Goal: Information Seeking & Learning: Compare options

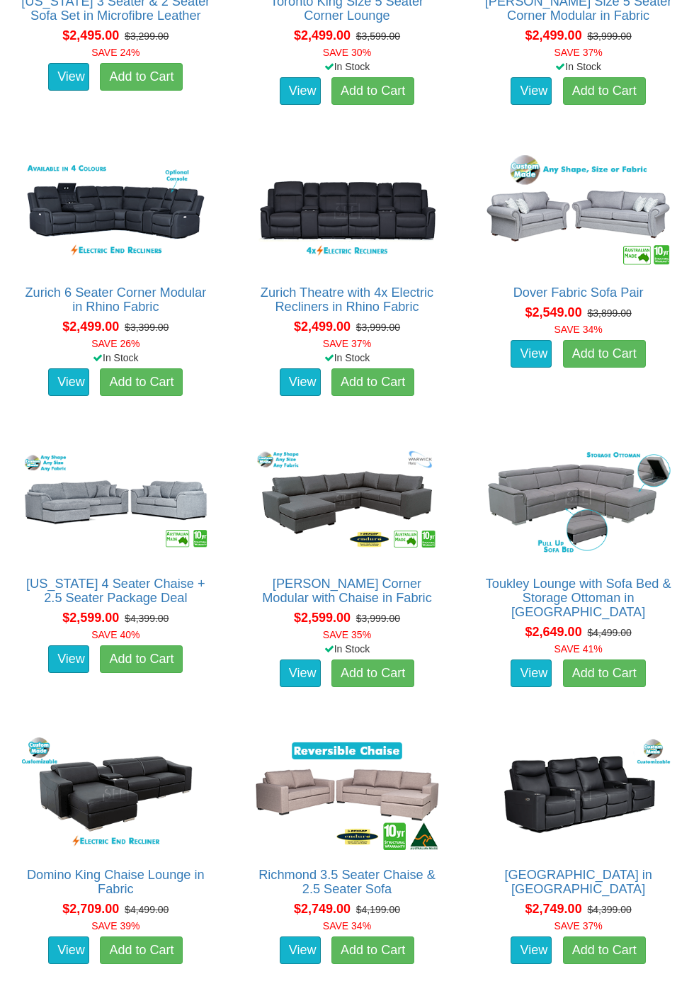
scroll to position [2982, 0]
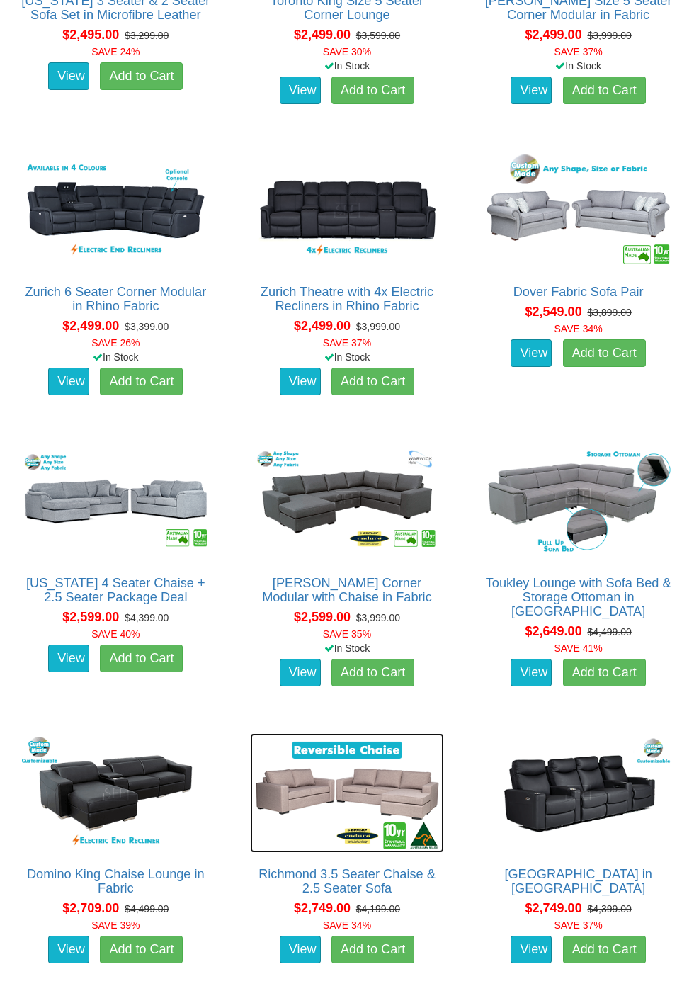
click at [398, 789] on img at bounding box center [347, 793] width 195 height 120
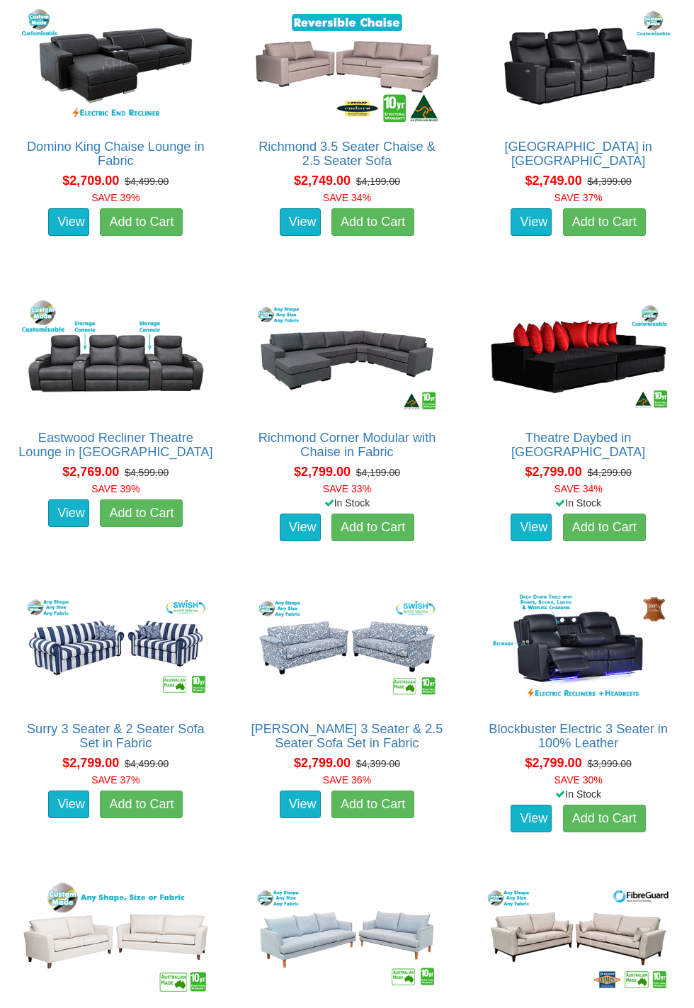
scroll to position [3711, 0]
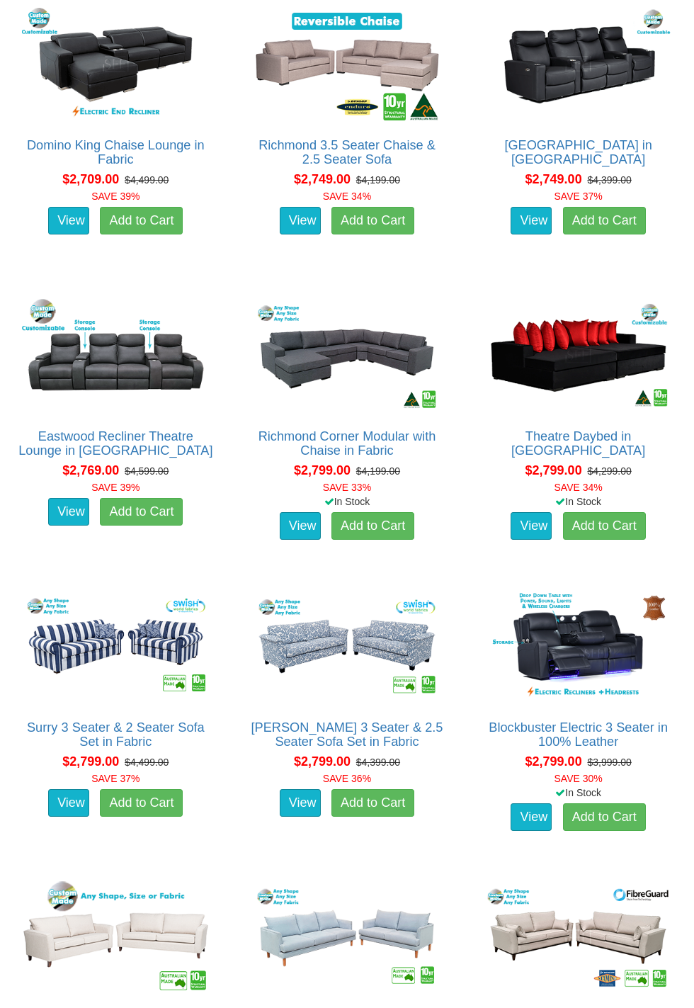
click at [455, 525] on div "View Add to Cart" at bounding box center [347, 525] width 216 height 35
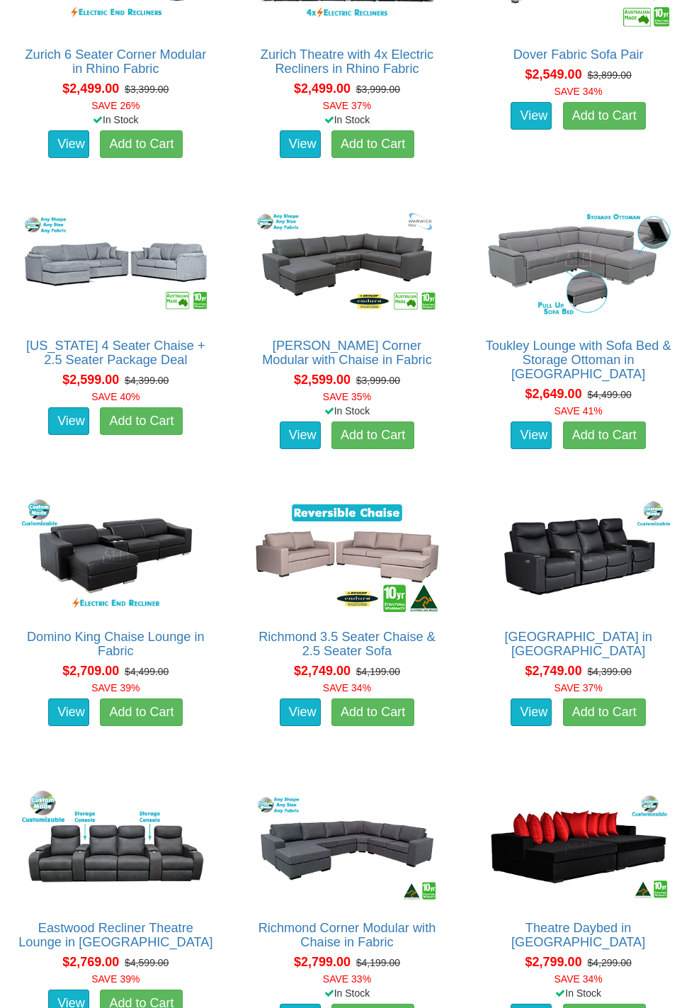
scroll to position [3219, 0]
click at [416, 559] on img at bounding box center [347, 556] width 195 height 120
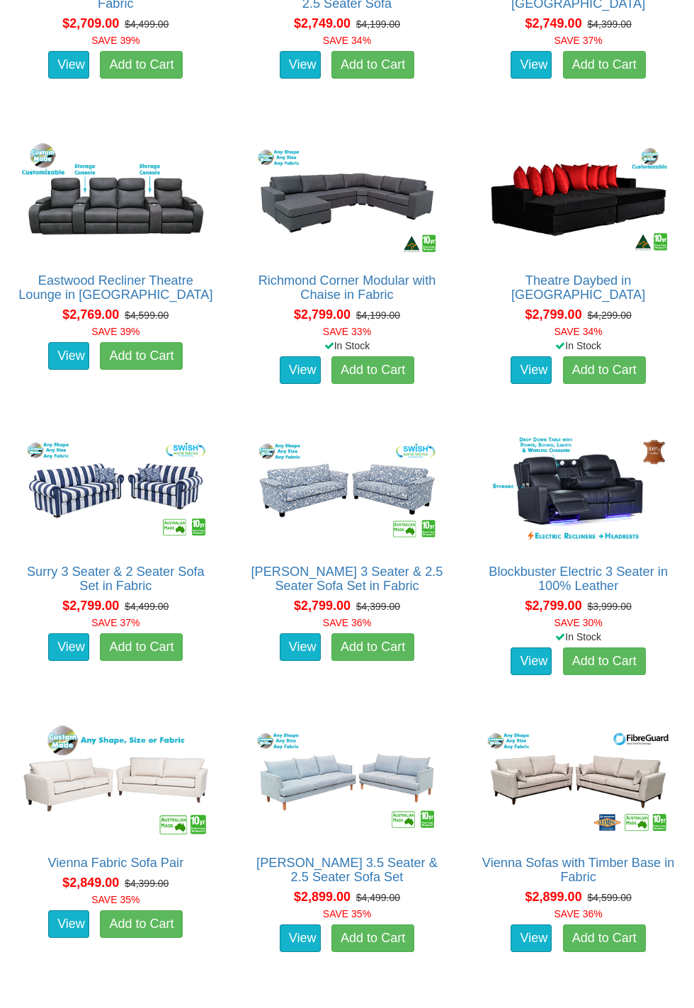
scroll to position [3866, 0]
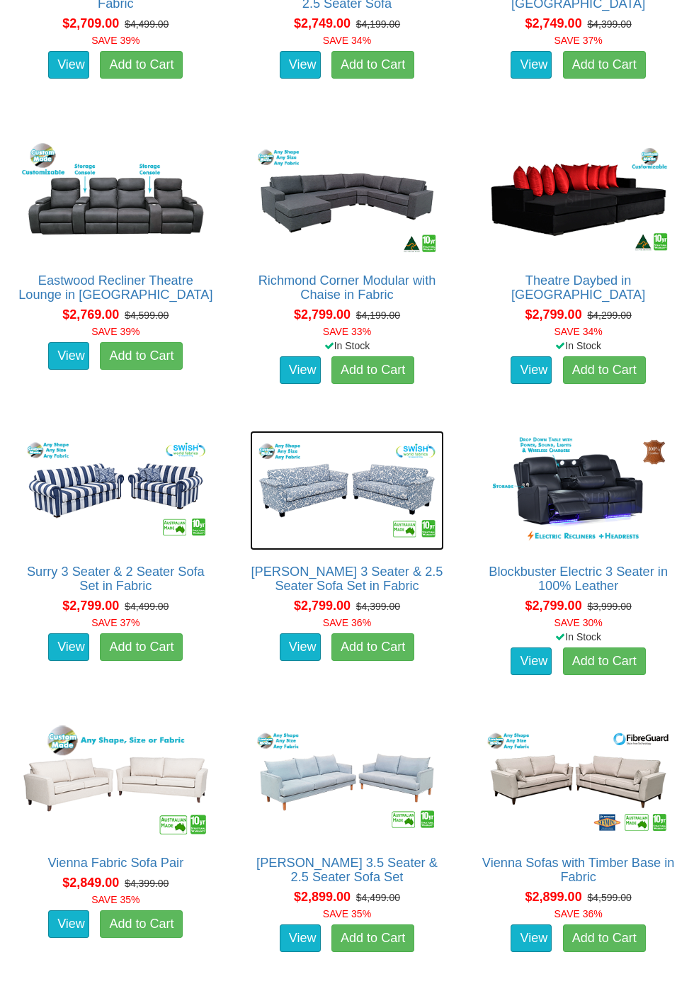
click at [401, 508] on img at bounding box center [347, 491] width 195 height 120
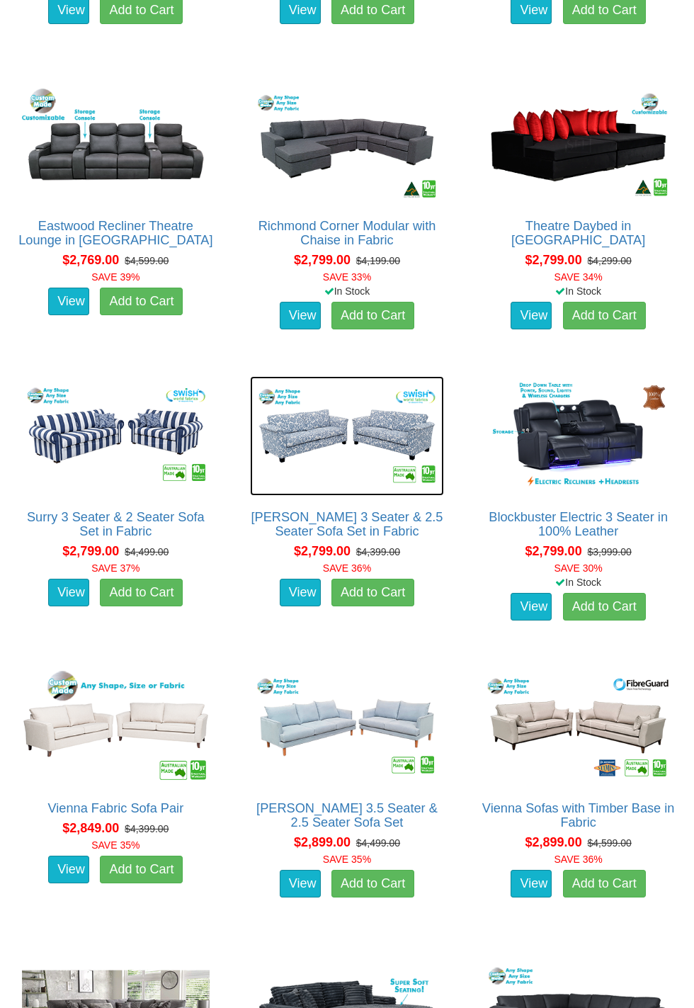
scroll to position [3948, 0]
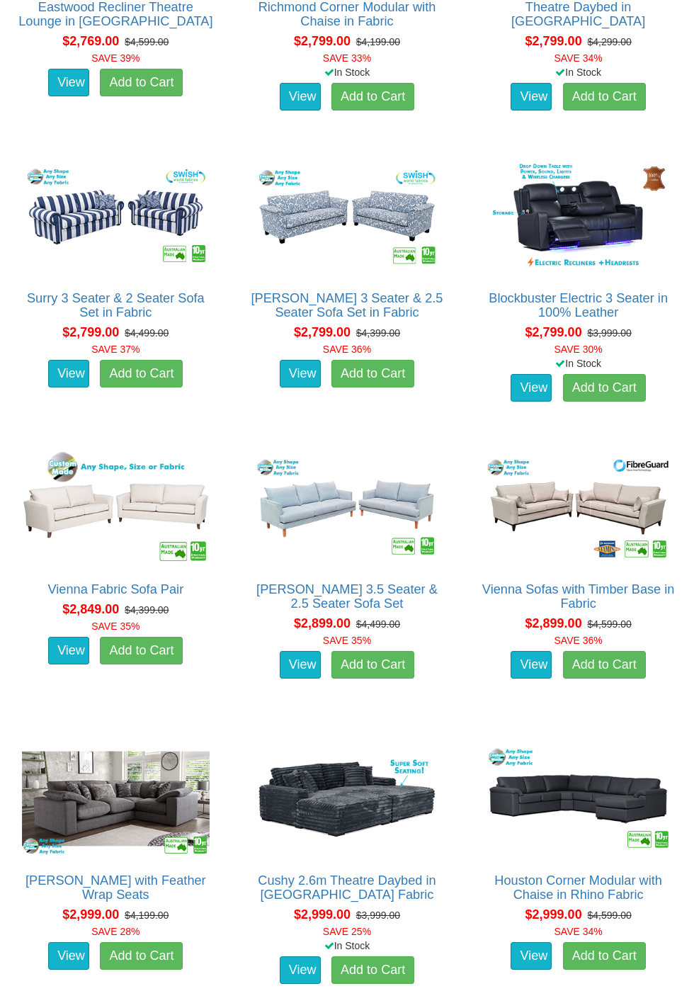
scroll to position [4140, 0]
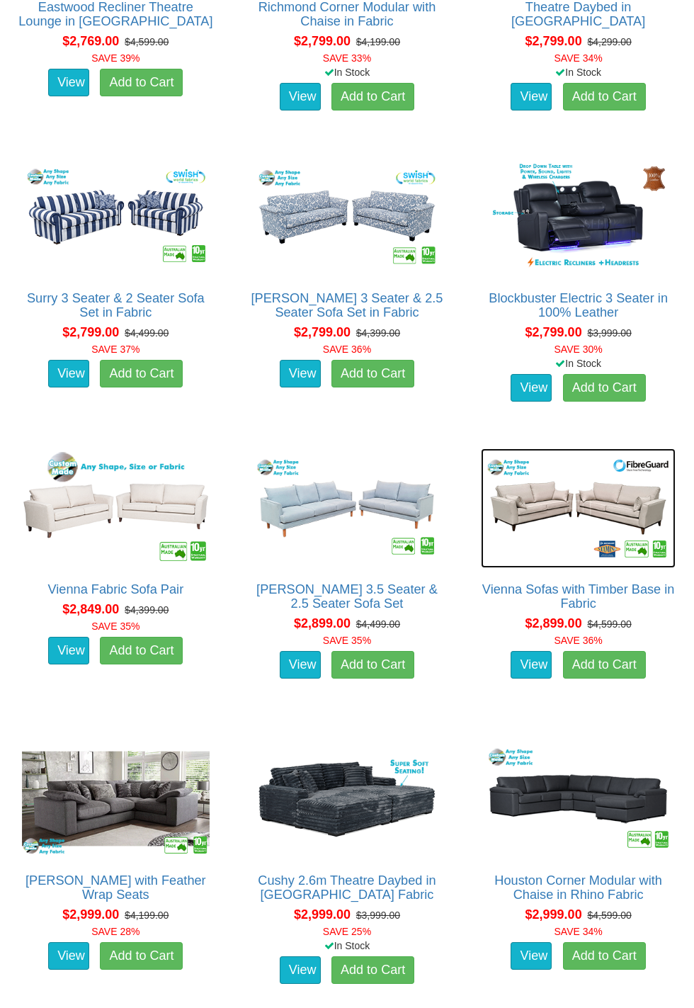
click at [611, 506] on img at bounding box center [578, 508] width 195 height 120
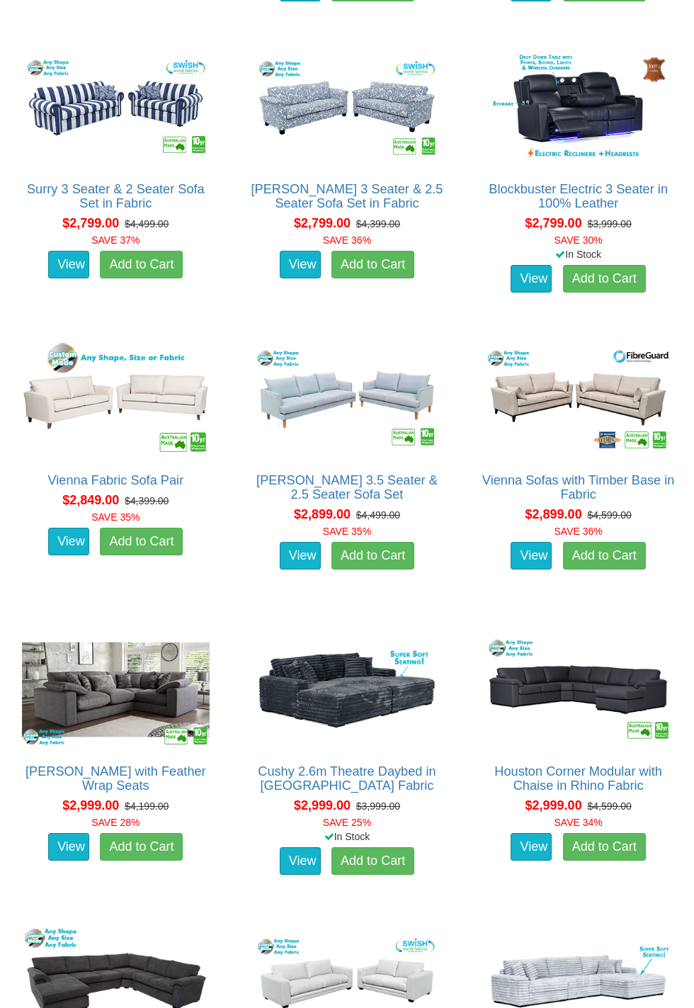
scroll to position [4289, 0]
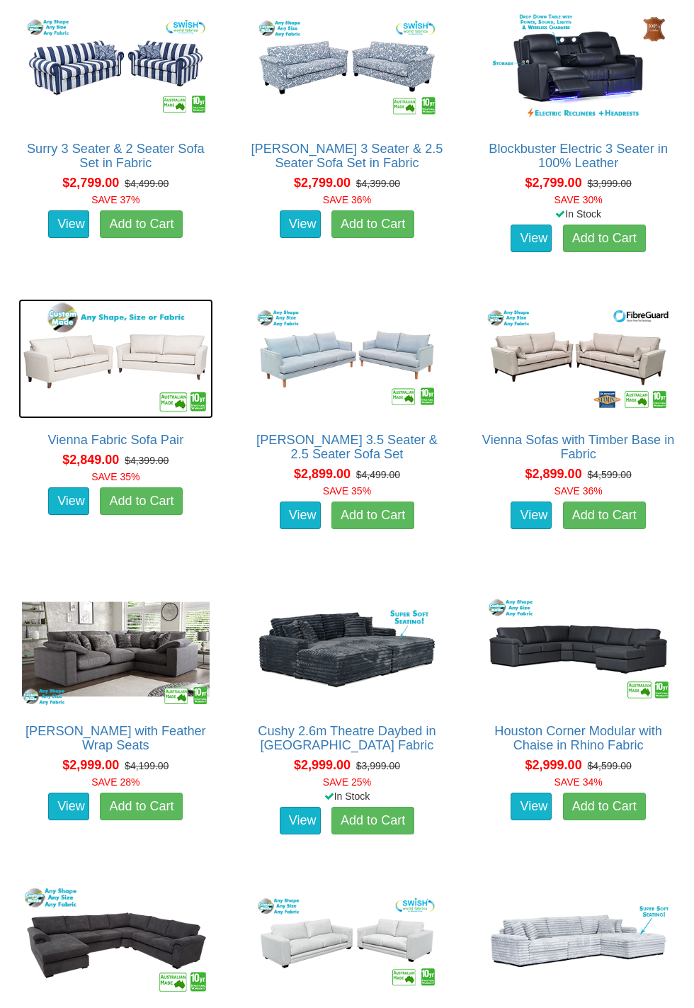
click at [165, 362] on img at bounding box center [115, 359] width 195 height 120
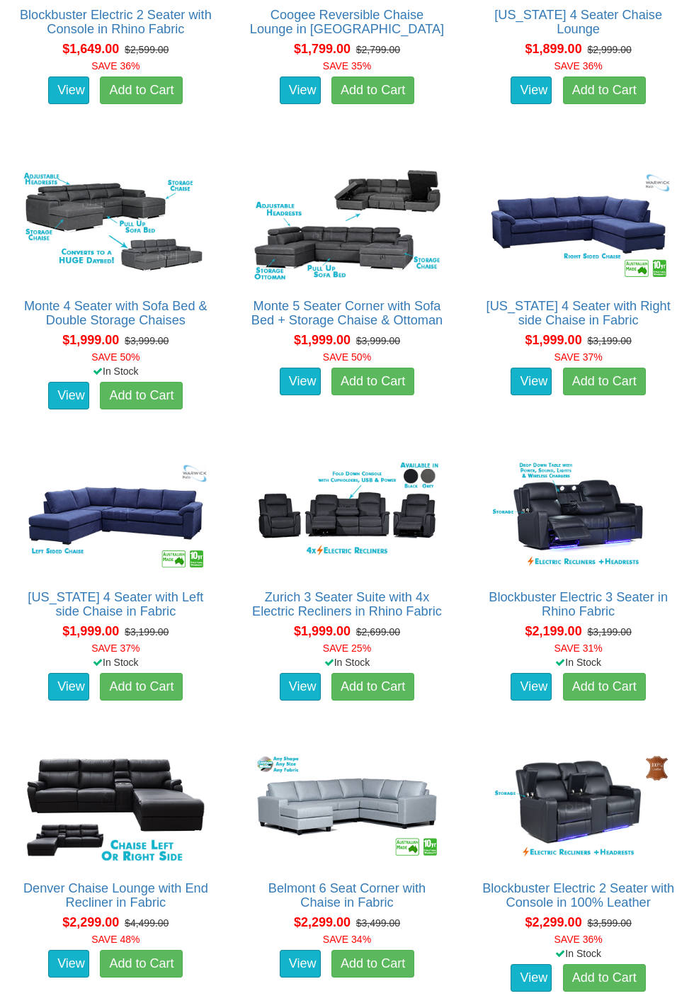
scroll to position [1805, 0]
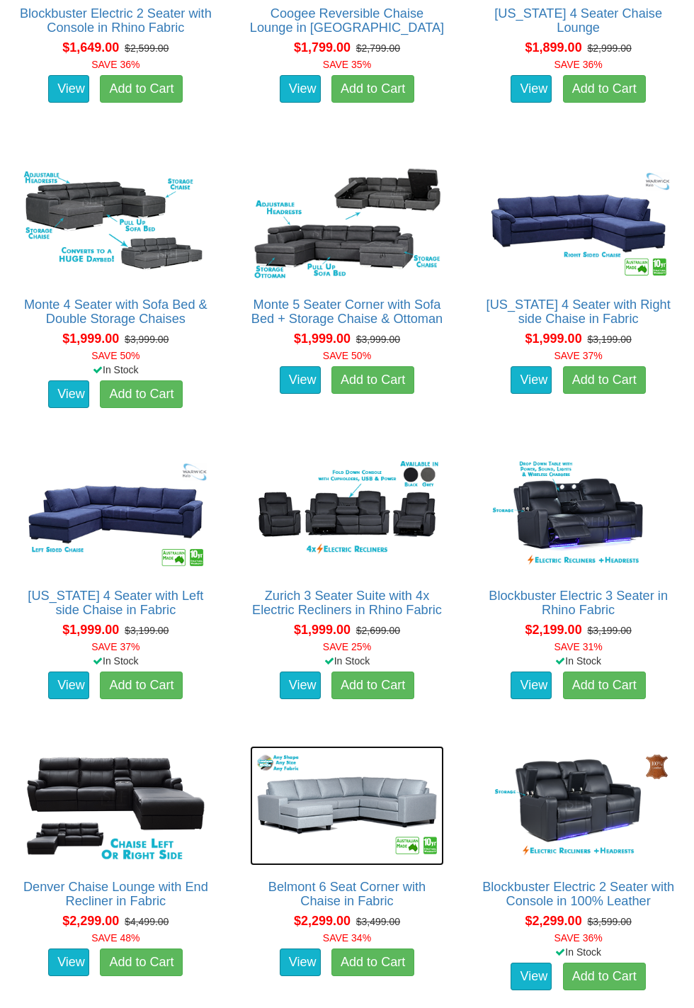
click at [387, 805] on img at bounding box center [347, 806] width 195 height 120
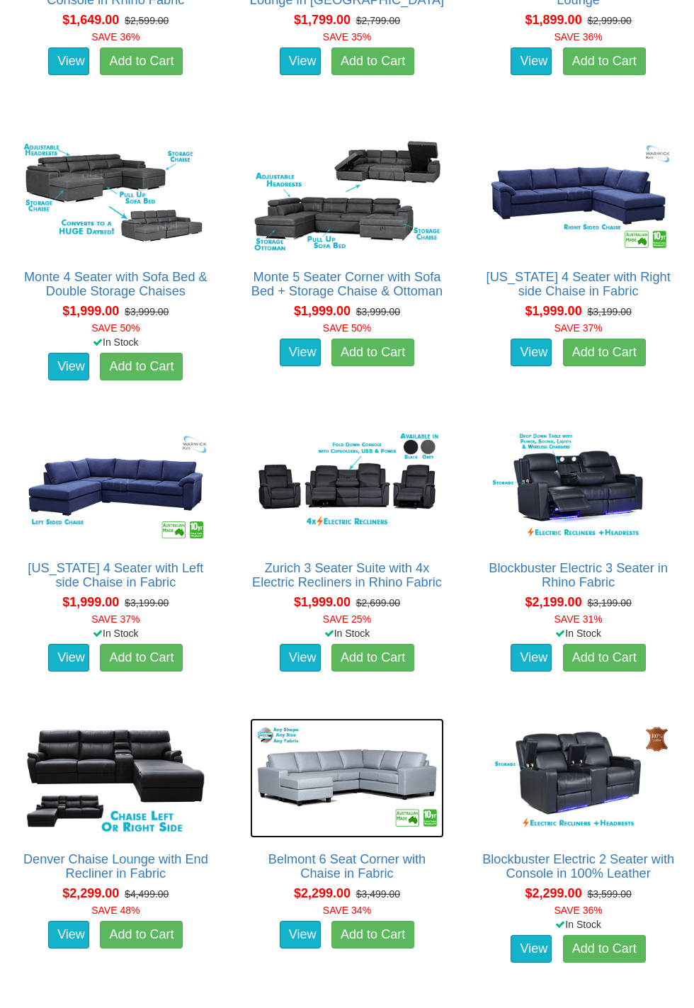
scroll to position [1886, 0]
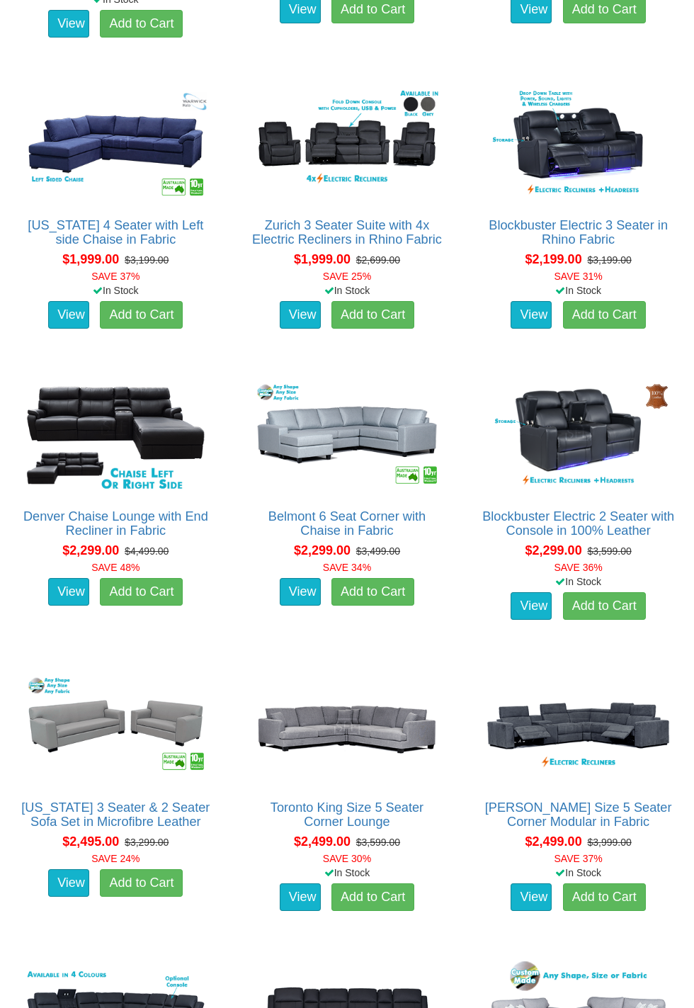
scroll to position [2176, 0]
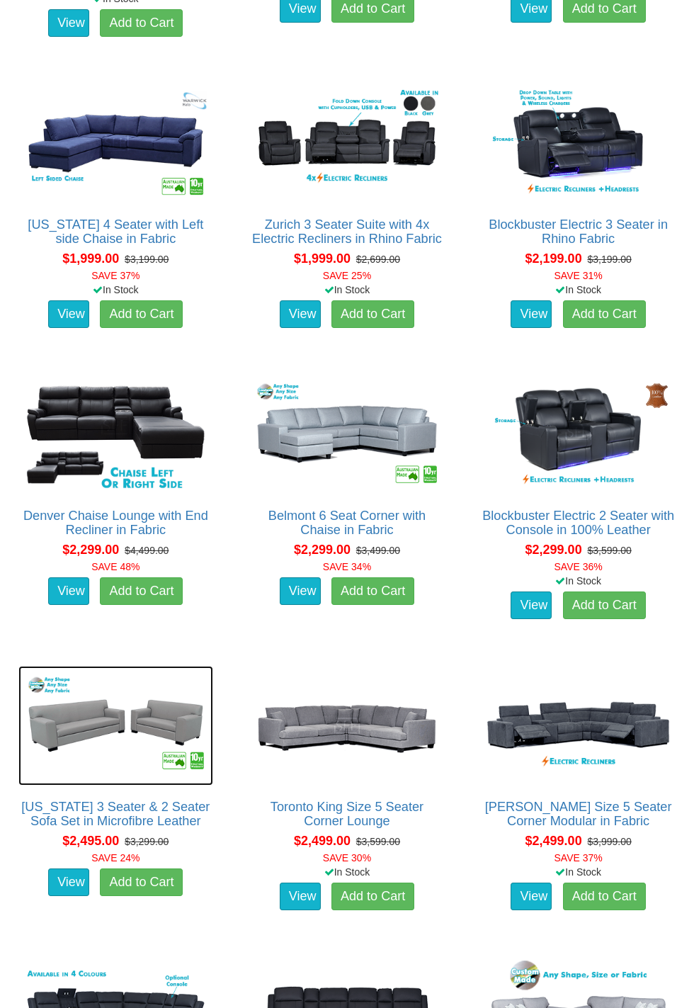
click at [130, 727] on img at bounding box center [115, 726] width 195 height 120
